Goal: Task Accomplishment & Management: Complete application form

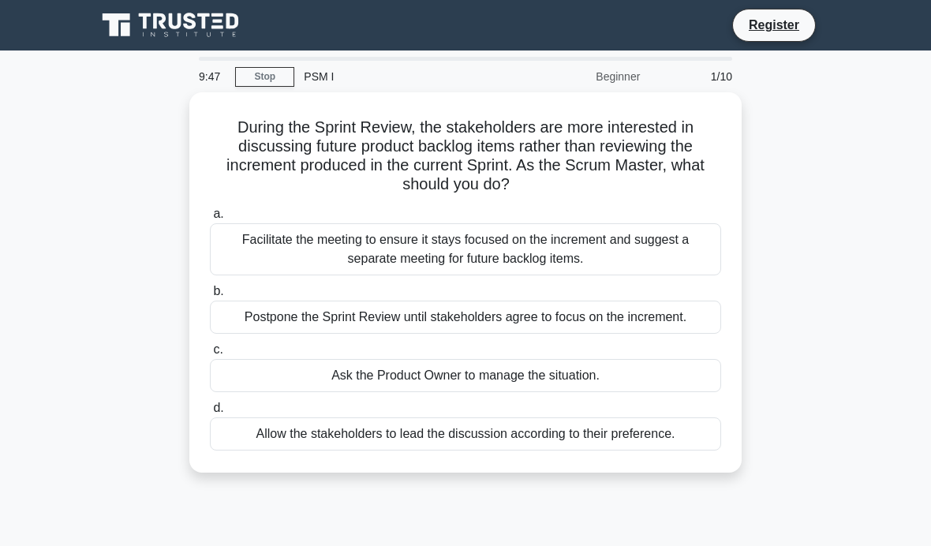
click at [673, 245] on div "Facilitate the meeting to ensure it stays focused on the increment and suggest …" at bounding box center [465, 249] width 511 height 52
click at [210, 219] on input "a. Facilitate the meeting to ensure it stays focused on the increment and sugge…" at bounding box center [210, 214] width 0 height 10
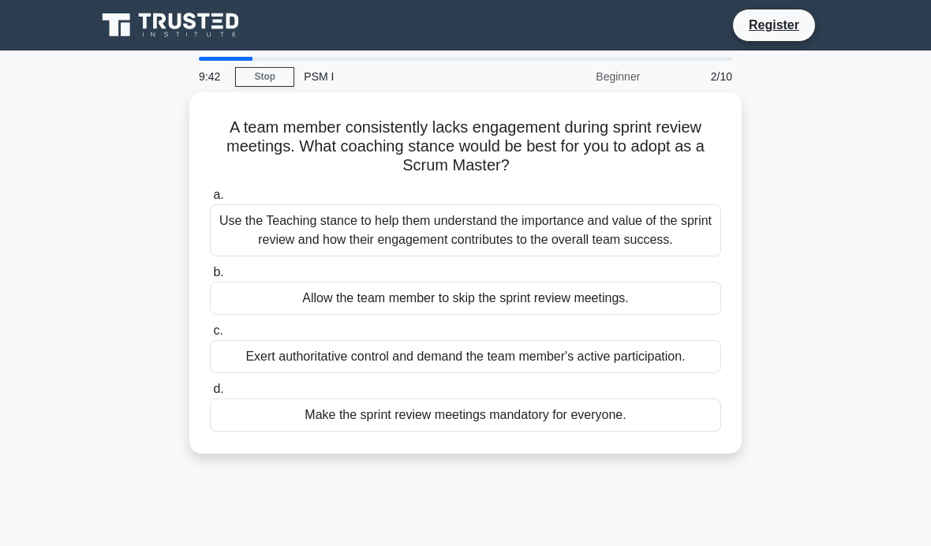
click at [648, 311] on div "Allow the team member to skip the sprint review meetings." at bounding box center [465, 298] width 511 height 33
click at [210, 278] on input "b. Allow the team member to skip the sprint review meetings." at bounding box center [210, 272] width 0 height 10
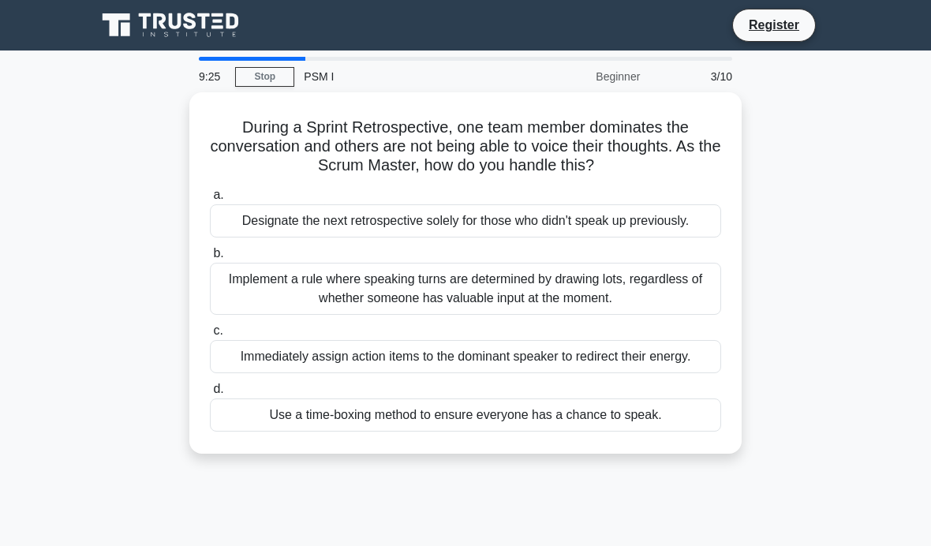
click at [656, 315] on div "Implement a rule where speaking turns are determined by drawing lots, regardles…" at bounding box center [465, 289] width 511 height 52
click at [210, 259] on input "b. Implement a rule where speaking turns are determined by drawing lots, regard…" at bounding box center [210, 254] width 0 height 10
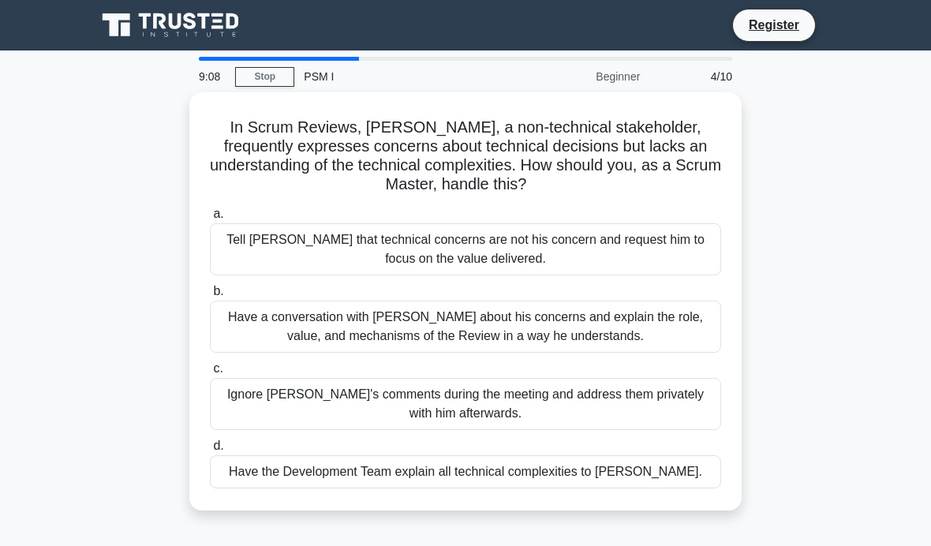
click at [678, 311] on div "Have a conversation with [PERSON_NAME] about his concerns and explain the role,…" at bounding box center [465, 327] width 511 height 52
click at [210, 297] on input "b. Have a conversation with [PERSON_NAME] about his concerns and explain the ro…" at bounding box center [210, 291] width 0 height 10
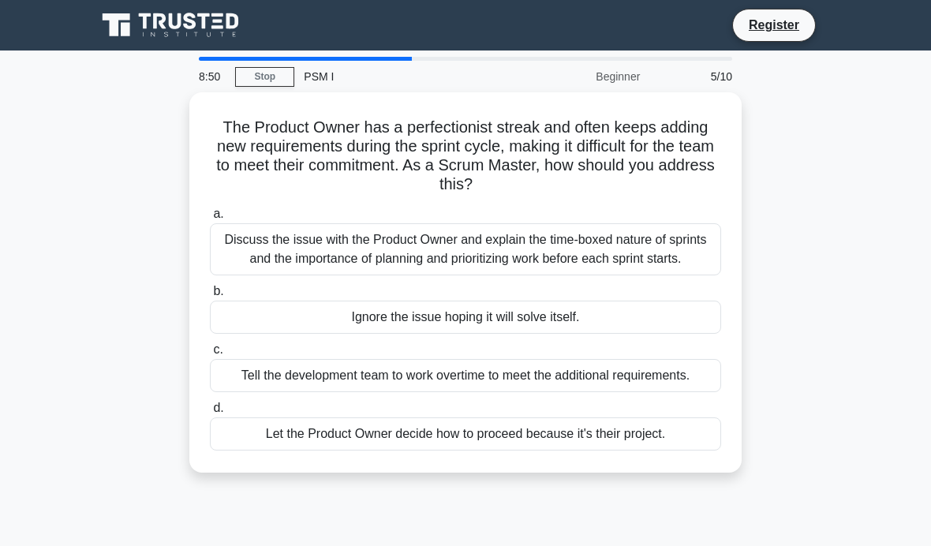
click at [603, 237] on div "Discuss the issue with the Product Owner and explain the time-boxed nature of s…" at bounding box center [465, 249] width 511 height 52
click at [210, 219] on input "a. Discuss the issue with the Product Owner and explain the time-boxed nature o…" at bounding box center [210, 214] width 0 height 10
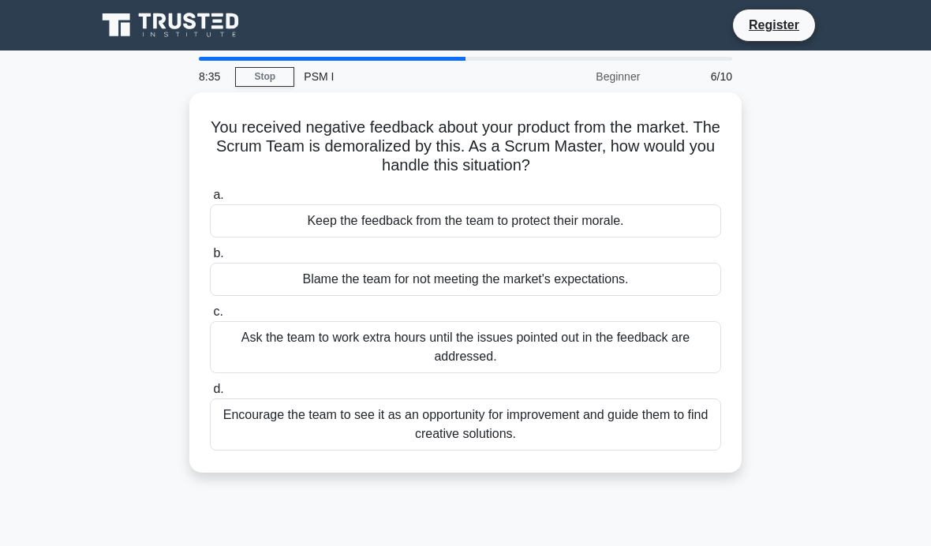
click at [636, 403] on div "Encourage the team to see it as an opportunity for improvement and guide them t…" at bounding box center [465, 424] width 511 height 52
click at [210, 395] on input "d. Encourage the team to see it as an opportunity for improvement and guide the…" at bounding box center [210, 389] width 0 height 10
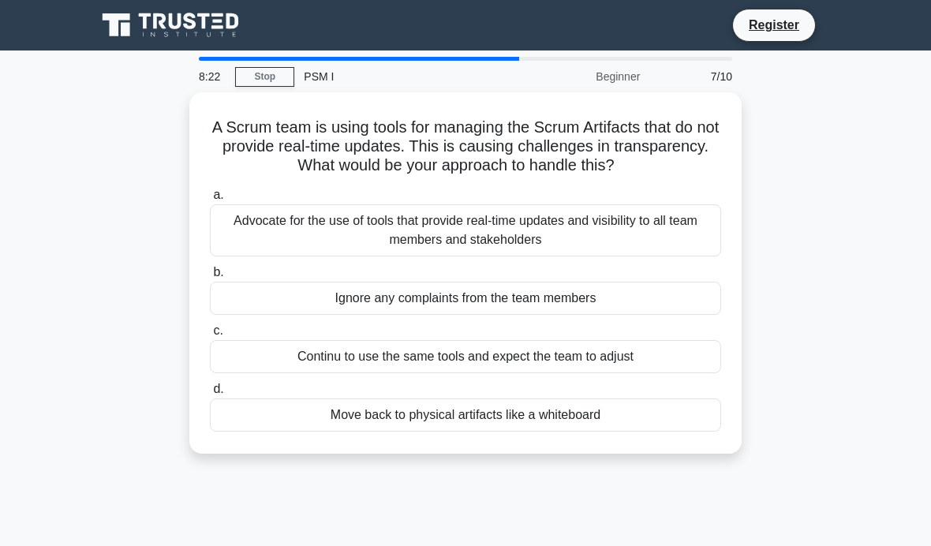
click at [674, 241] on div "Advocate for the use of tools that provide real-time updates and visibility to …" at bounding box center [465, 230] width 511 height 52
click at [210, 200] on input "a. Advocate for the use of tools that provide real-time updates and visibility …" at bounding box center [210, 195] width 0 height 10
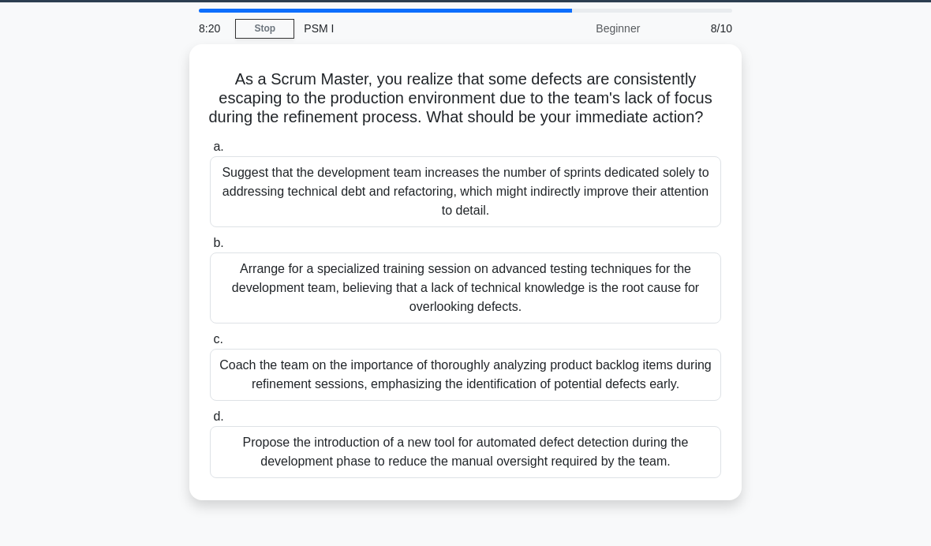
scroll to position [49, 0]
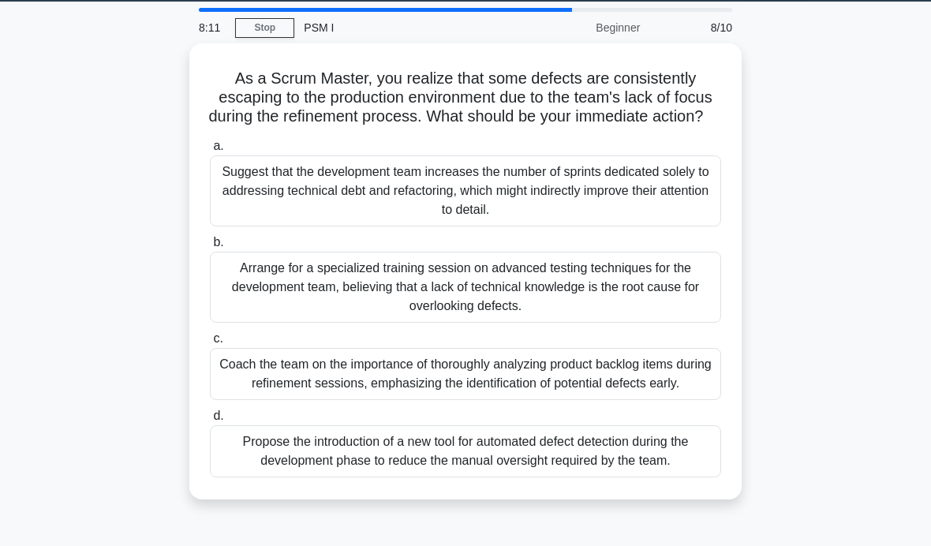
click at [609, 309] on div "Arrange for a specialized training session on advanced testing techniques for t…" at bounding box center [465, 287] width 511 height 71
click at [210, 248] on input "b. Arrange for a specialized training session on advanced testing techniques fo…" at bounding box center [210, 242] width 0 height 10
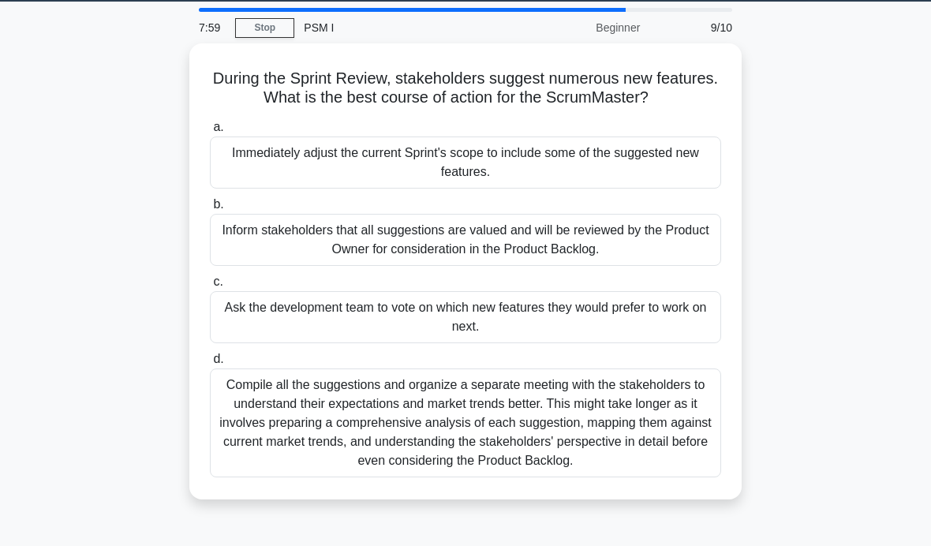
click at [608, 383] on div "Compile all the suggestions and organize a separate meeting with the stakeholde…" at bounding box center [465, 422] width 511 height 109
click at [210, 365] on input "d. Compile all the suggestions and organize a separate meeting with the stakeho…" at bounding box center [210, 359] width 0 height 10
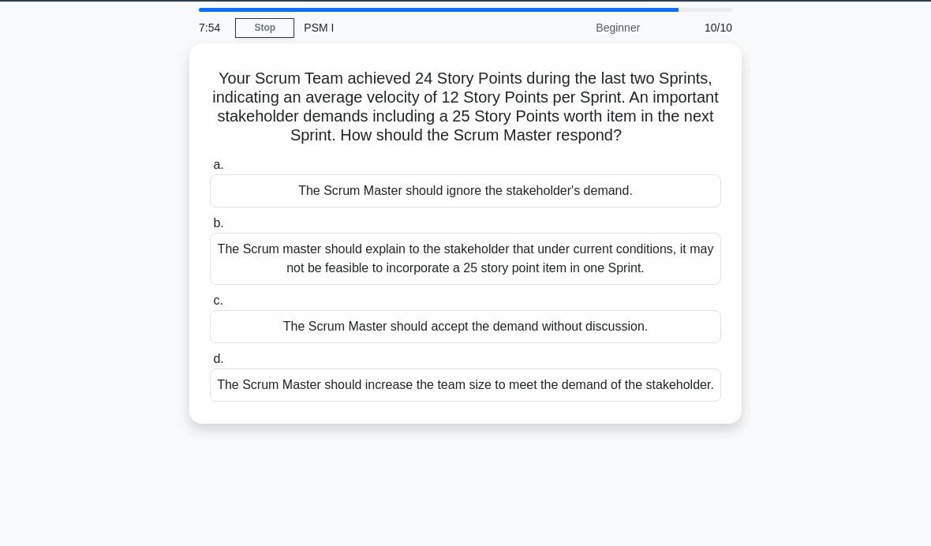
click at [659, 285] on div "The Scrum master should explain to the stakeholder that under current condition…" at bounding box center [465, 259] width 511 height 52
click at [210, 229] on input "b. The Scrum master should explain to the stakeholder that under current condit…" at bounding box center [210, 224] width 0 height 10
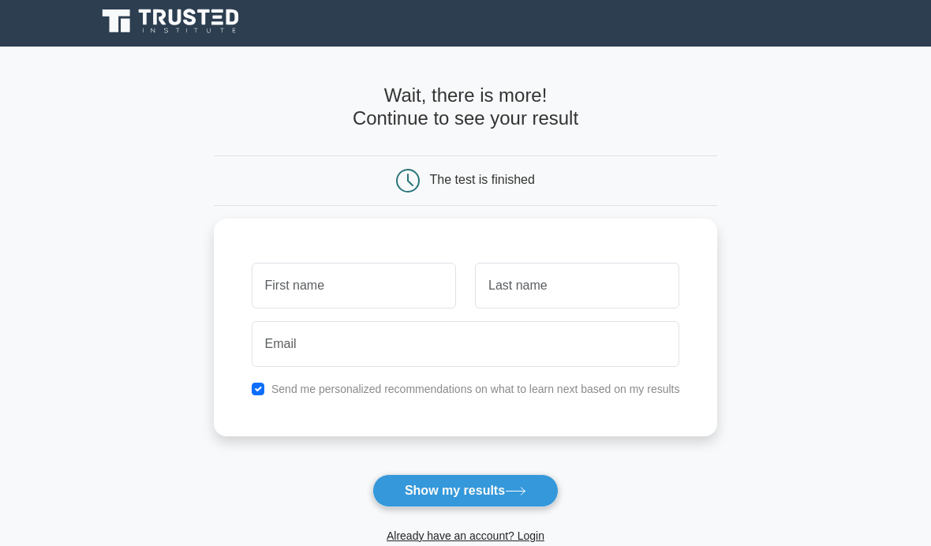
scroll to position [8, 0]
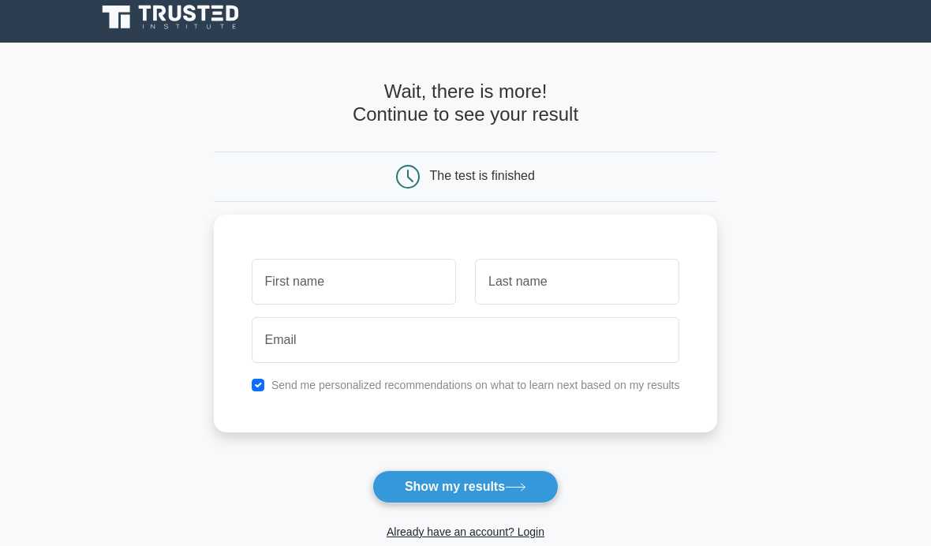
click at [533, 496] on button "Show my results" at bounding box center [465, 486] width 186 height 33
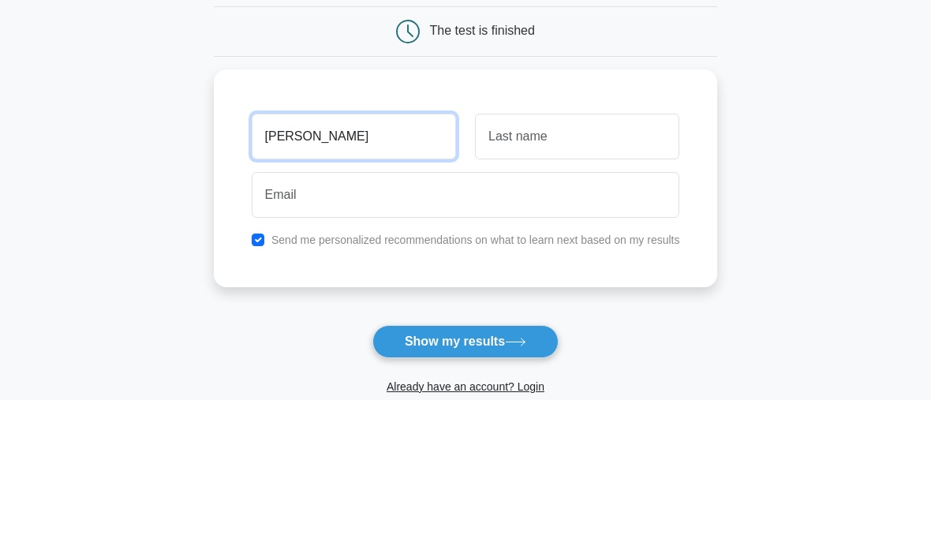
type input "Tam"
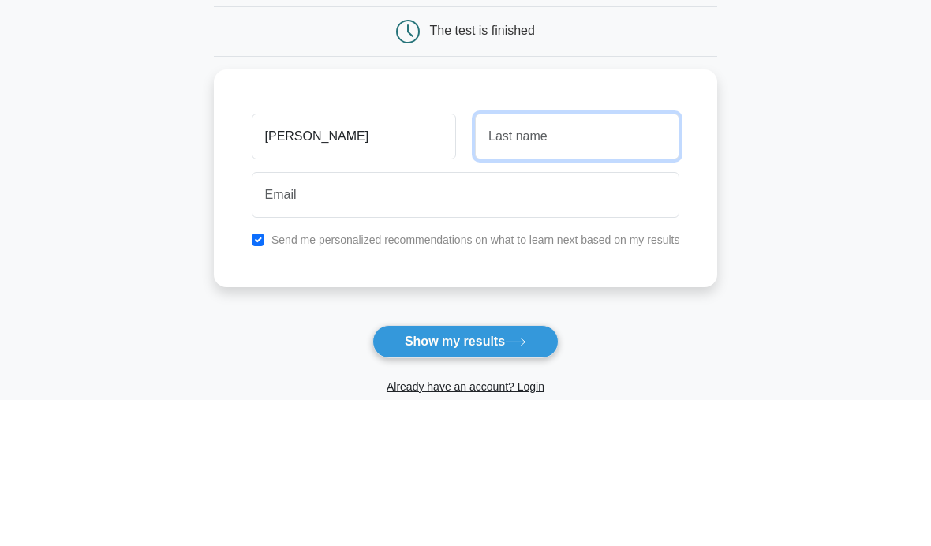
click at [604, 260] on input "text" at bounding box center [577, 283] width 204 height 46
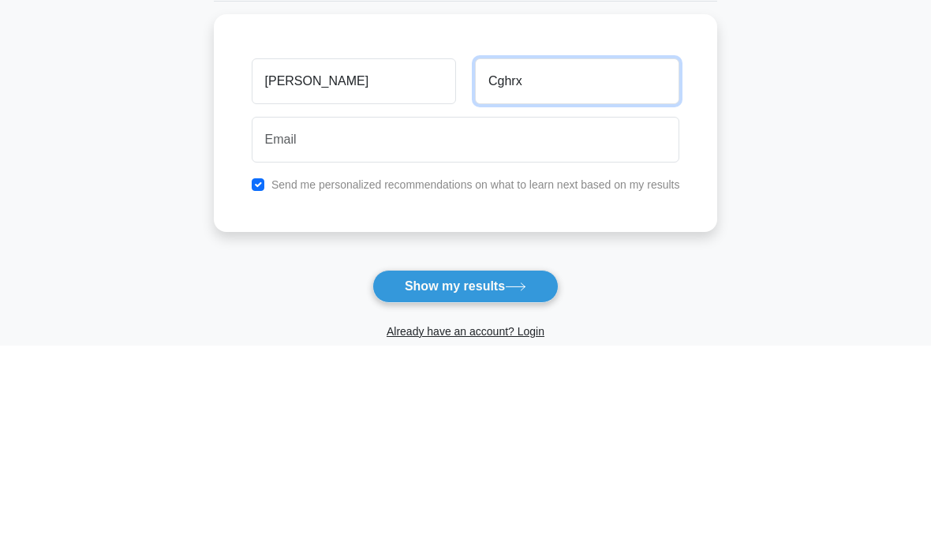
type input "Cghrx"
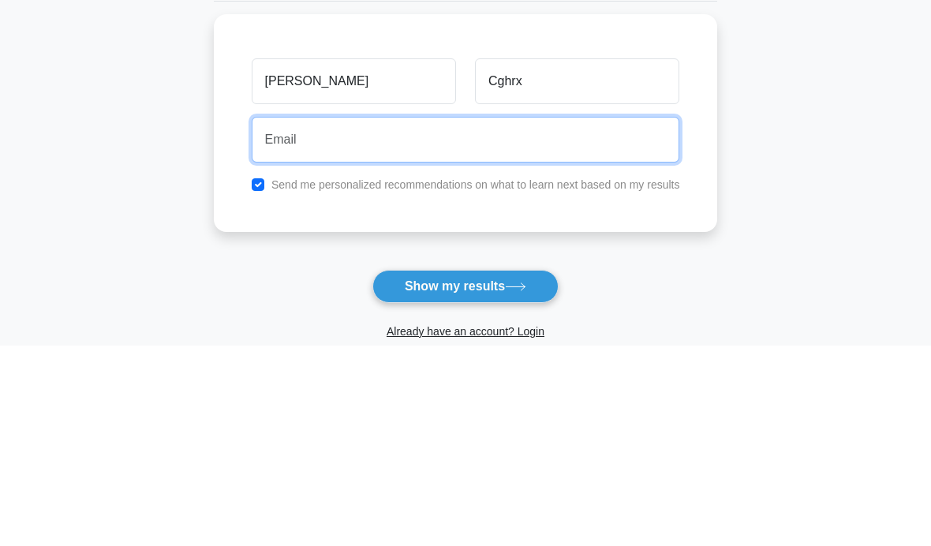
click at [428, 318] on input "email" at bounding box center [466, 341] width 428 height 46
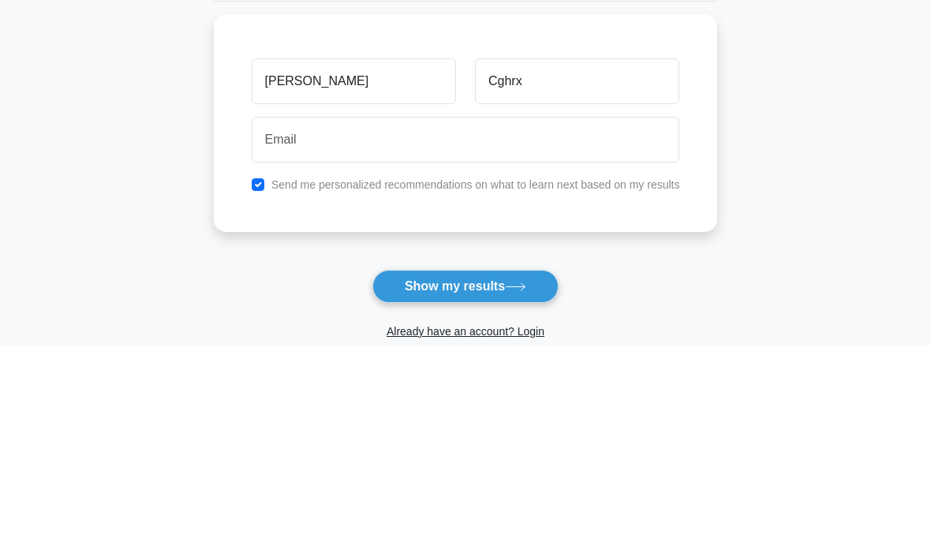
click at [301, 380] on label "Send me personalized recommendations on what to learn next based on my results" at bounding box center [475, 386] width 409 height 13
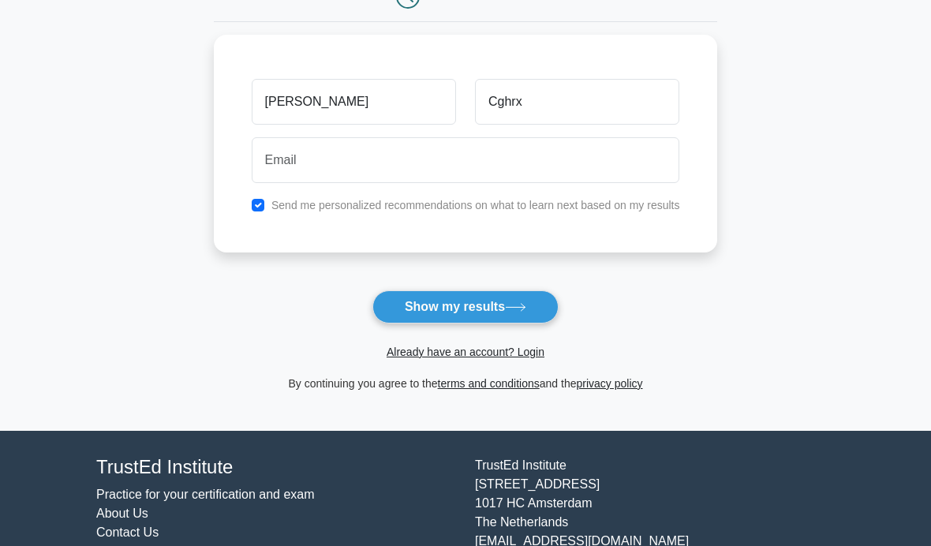
click at [252, 199] on input "checkbox" at bounding box center [258, 205] width 13 height 13
checkbox input "false"
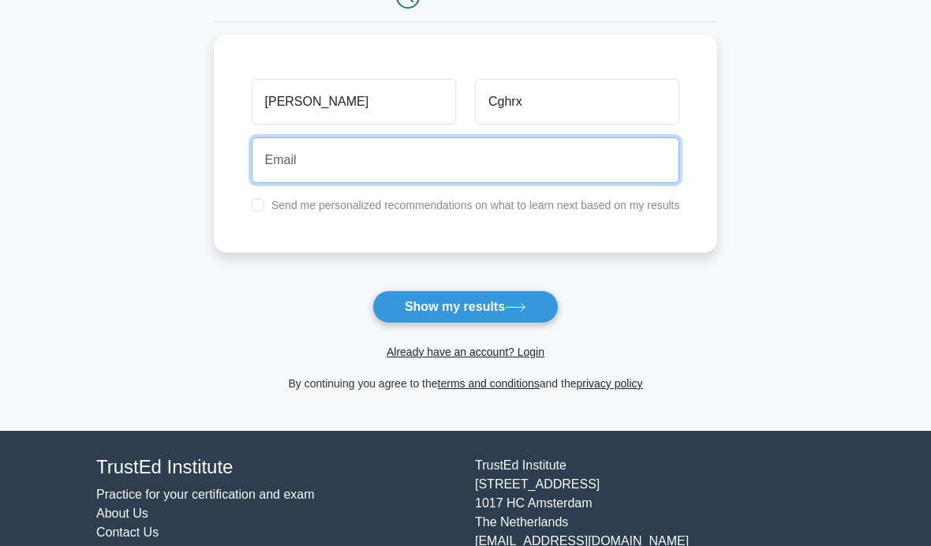
click at [285, 158] on input "email" at bounding box center [466, 160] width 428 height 46
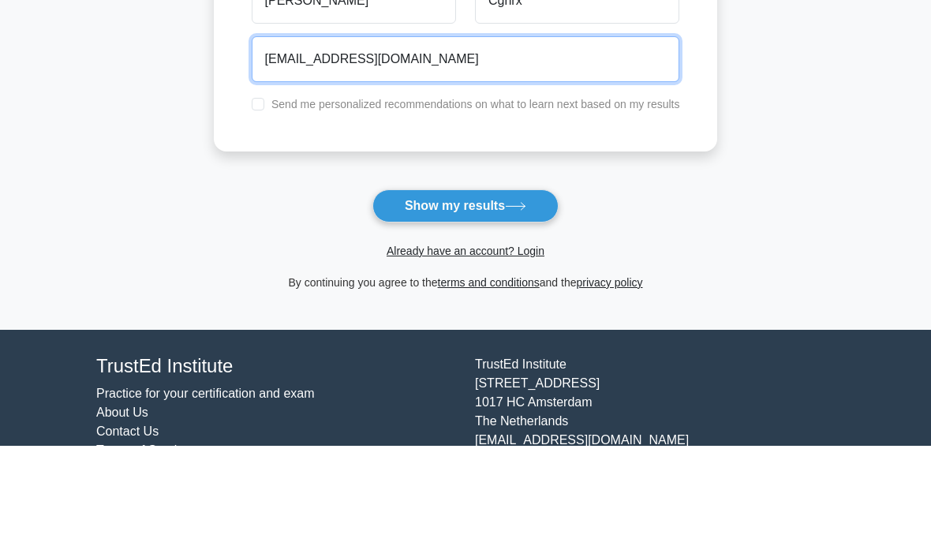
type input "tamiloregeorge581@gmail.com"
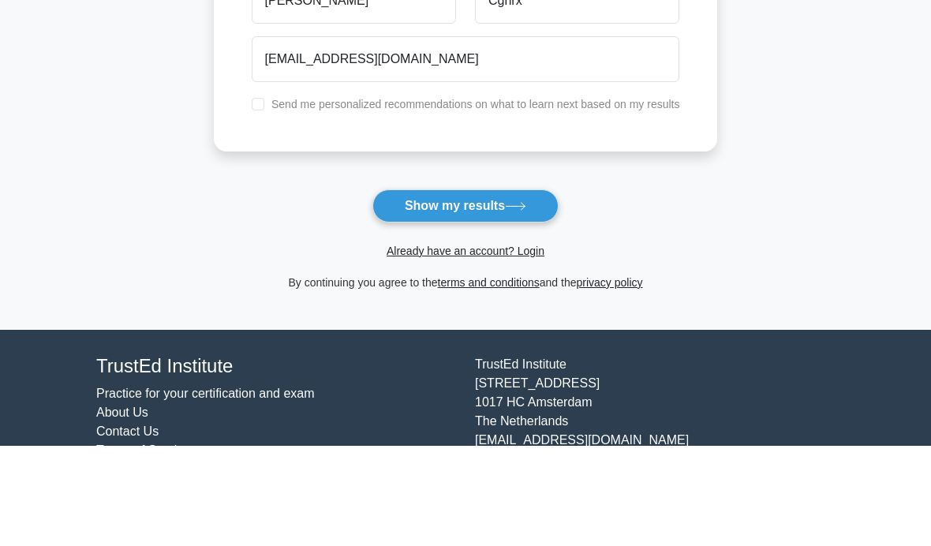
click at [536, 290] on button "Show my results" at bounding box center [465, 306] width 186 height 33
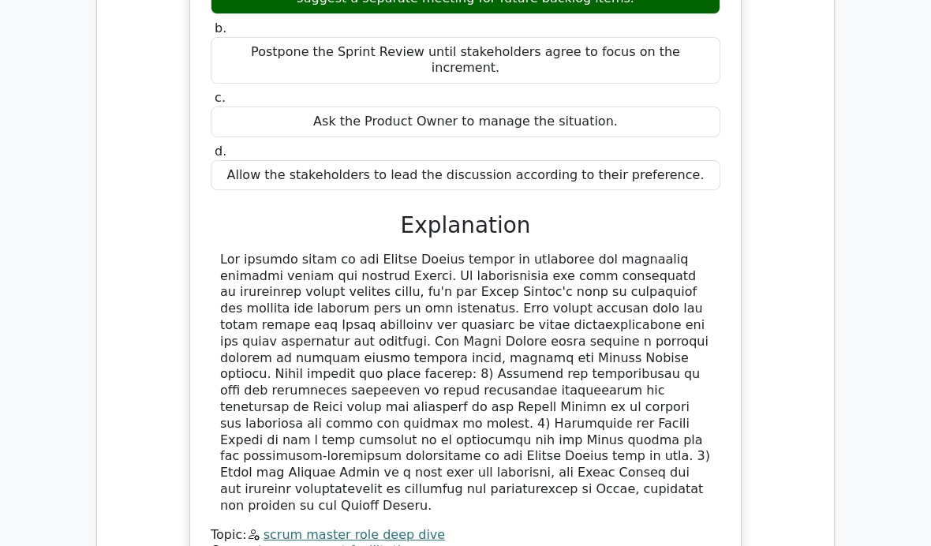
scroll to position [1675, 0]
